Goal: Navigation & Orientation: Go to known website

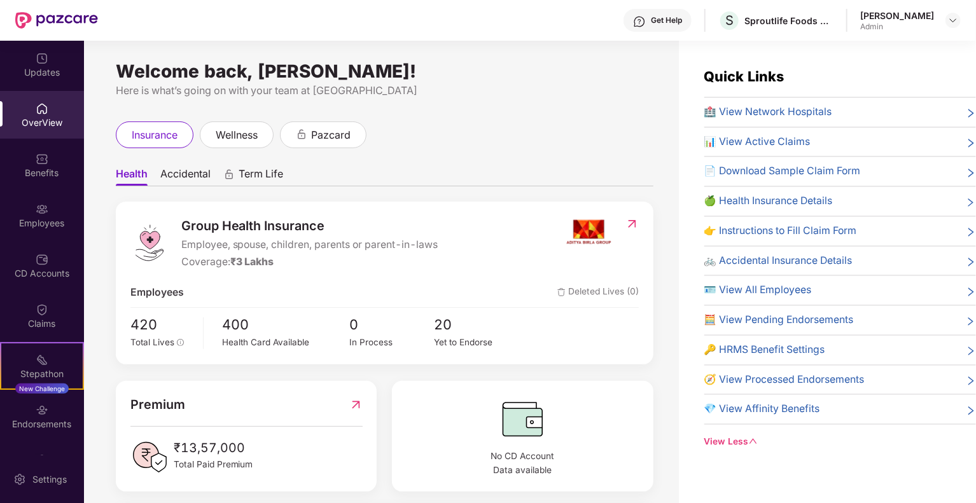
scroll to position [282, 0]
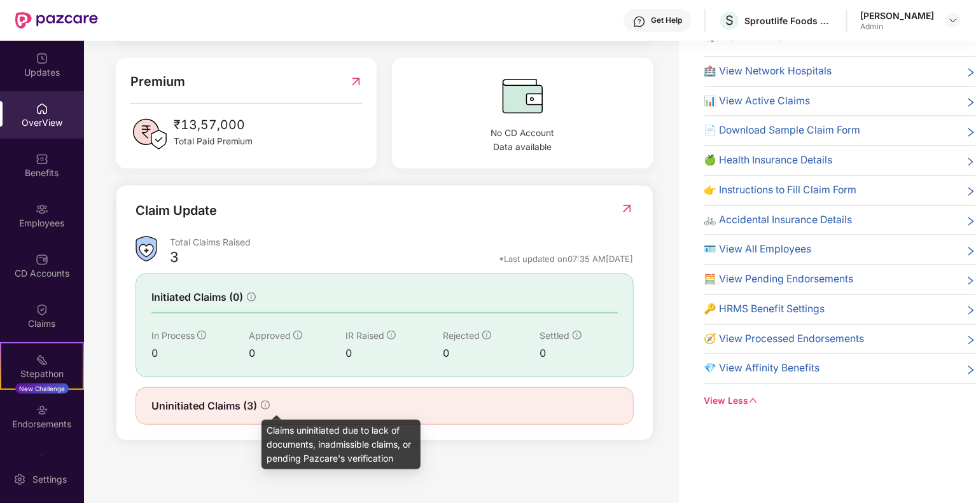
click at [268, 401] on icon "info-circle" at bounding box center [265, 405] width 9 height 9
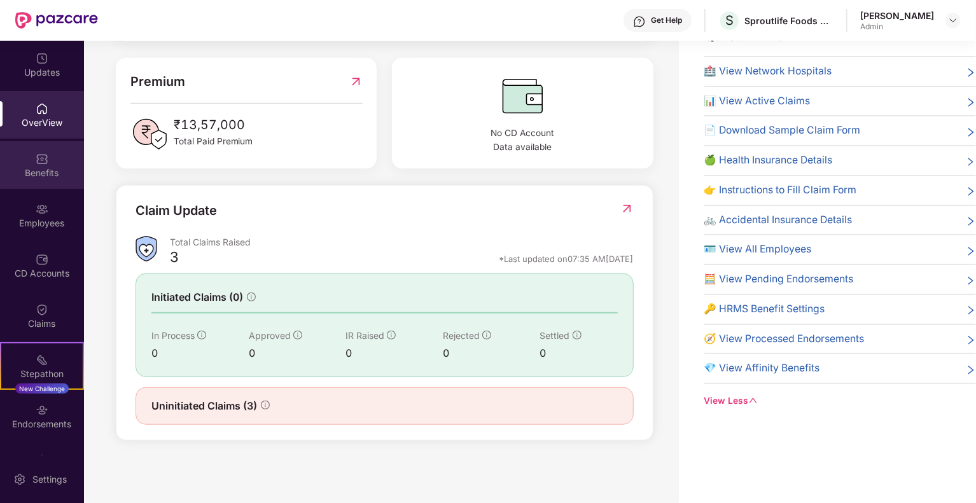
click at [55, 157] on div "Benefits" at bounding box center [42, 165] width 84 height 48
